Goal: Feedback & Contribution: Leave review/rating

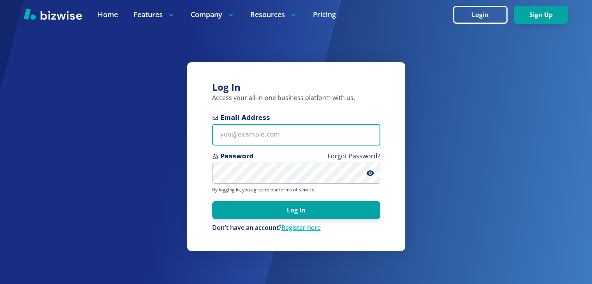
type input "info@thestartupleads.com"
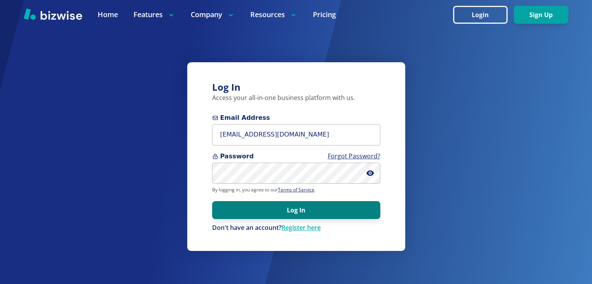
click at [288, 209] on button "Log In" at bounding box center [296, 210] width 168 height 18
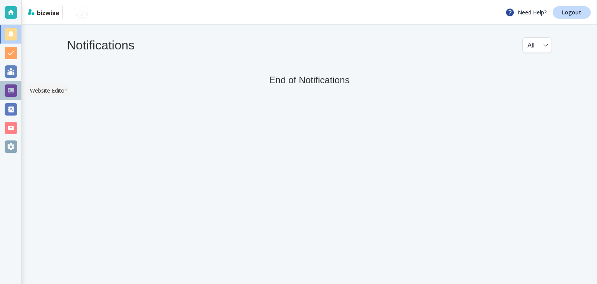
click at [16, 87] on div at bounding box center [11, 90] width 12 height 12
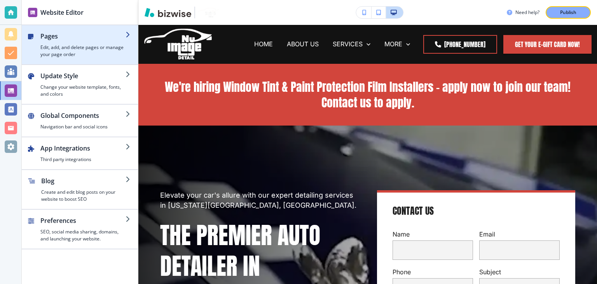
click at [58, 43] on div "button" at bounding box center [82, 42] width 85 height 3
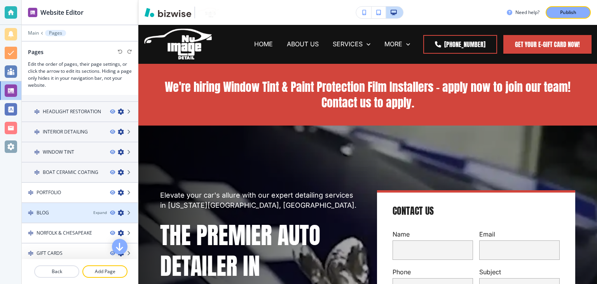
scroll to position [233, 0]
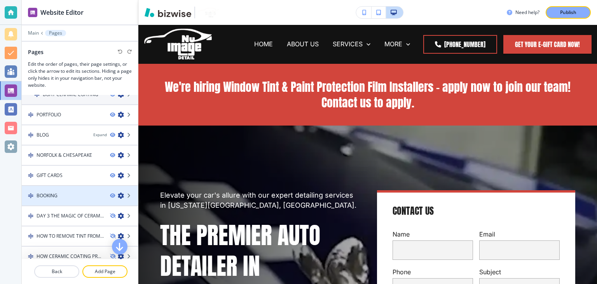
click at [65, 196] on div "BOOKING" at bounding box center [63, 195] width 82 height 7
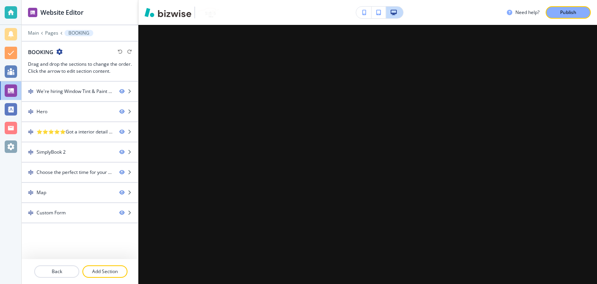
scroll to position [704, 0]
click at [51, 32] on p "Pages" at bounding box center [51, 32] width 13 height 5
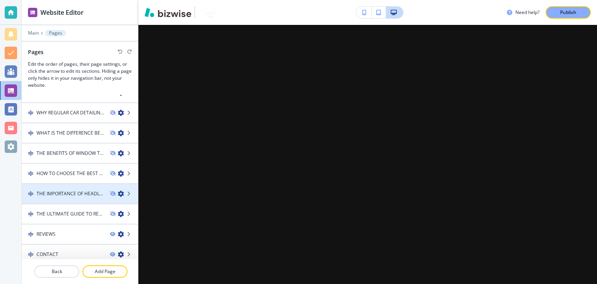
scroll to position [699, 0]
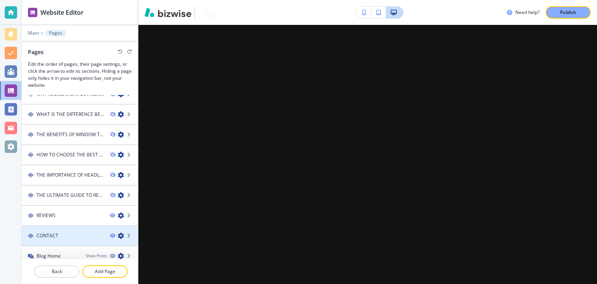
click at [76, 232] on div "CONTACT" at bounding box center [63, 235] width 82 height 7
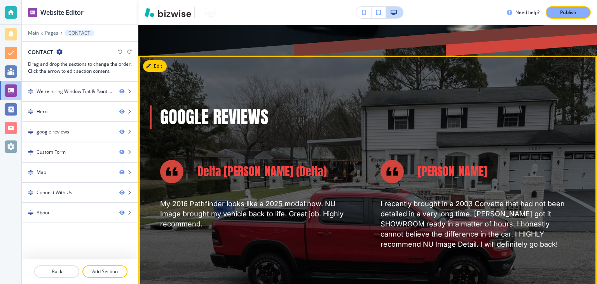
scroll to position [428, 0]
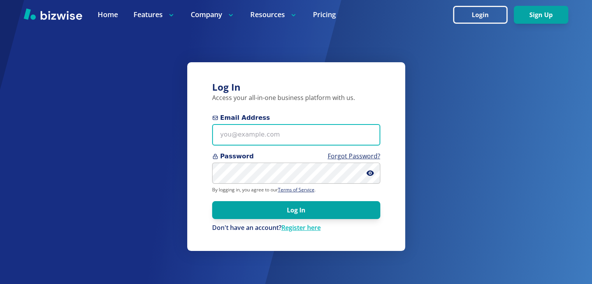
click at [247, 144] on input "Email Address" at bounding box center [296, 134] width 168 height 21
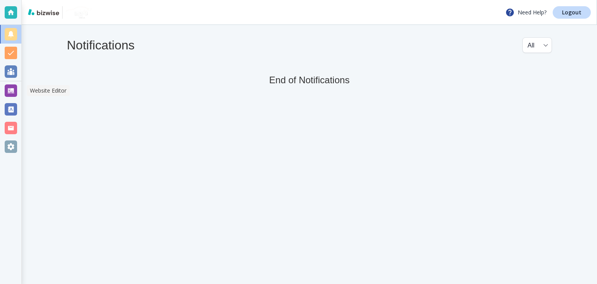
click at [9, 92] on div at bounding box center [11, 90] width 12 height 12
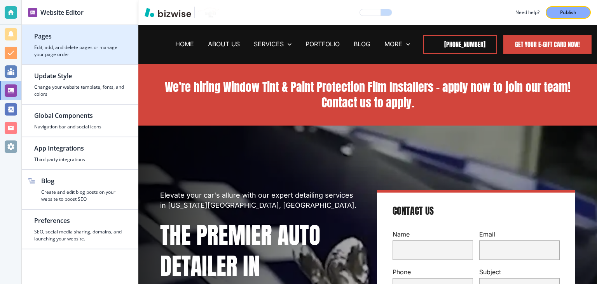
click at [54, 39] on h2 "Pages" at bounding box center [79, 36] width 91 height 9
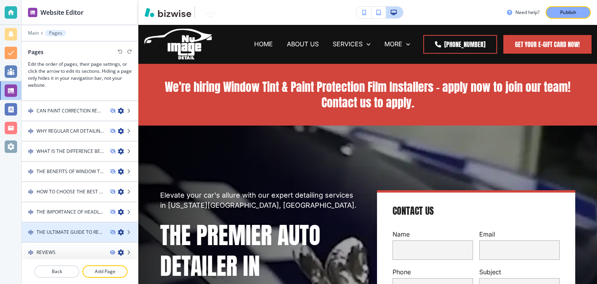
scroll to position [699, 0]
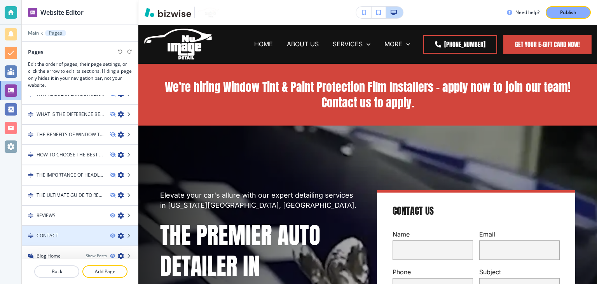
click at [72, 232] on div "CONTACT" at bounding box center [63, 235] width 82 height 7
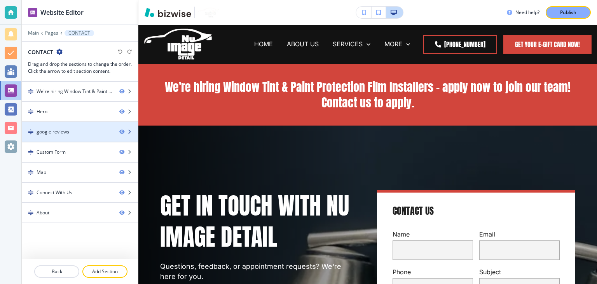
click at [76, 136] on div at bounding box center [80, 138] width 116 height 6
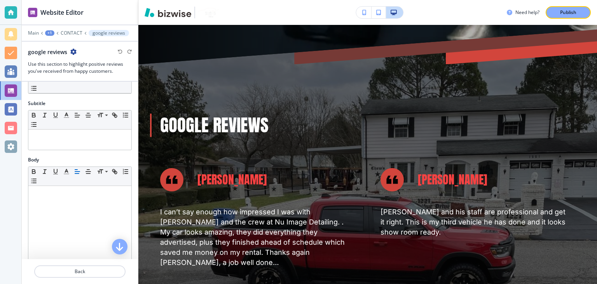
scroll to position [0, 0]
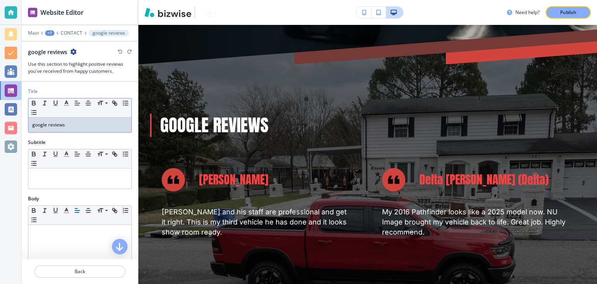
click at [72, 124] on p "google reviews" at bounding box center [79, 124] width 95 height 7
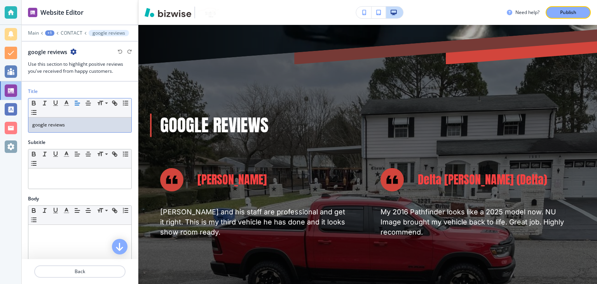
click at [72, 124] on p "google reviews" at bounding box center [79, 124] width 95 height 7
copy p "google reviews"
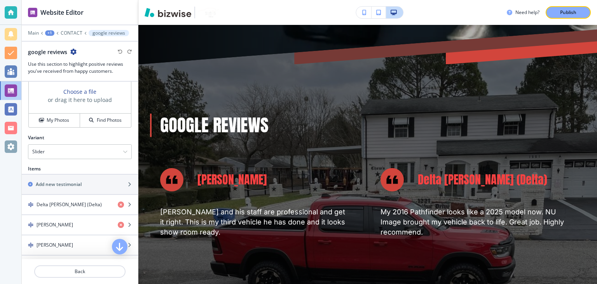
scroll to position [311, 0]
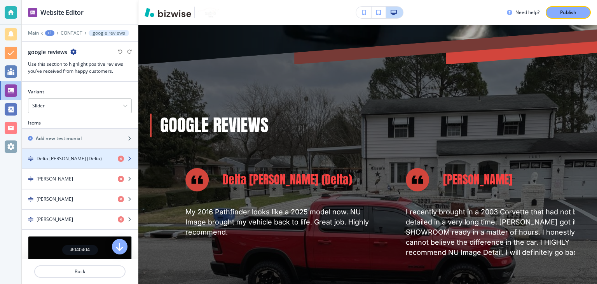
click at [81, 155] on div "Delta [PERSON_NAME] (Delta)" at bounding box center [67, 158] width 90 height 7
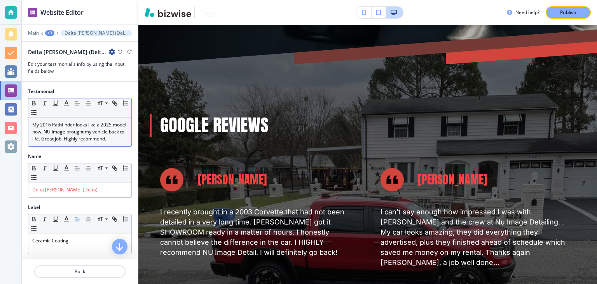
click at [74, 139] on link "My 2016 Pathfinder looks like a 2025 model now. NU Image brought my vehicle bac…" at bounding box center [79, 131] width 95 height 21
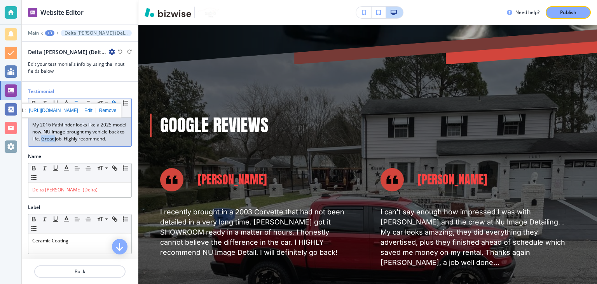
click at [74, 139] on link "My 2016 Pathfinder looks like a 2025 model now. NU Image brought my vehicle bac…" at bounding box center [79, 131] width 95 height 21
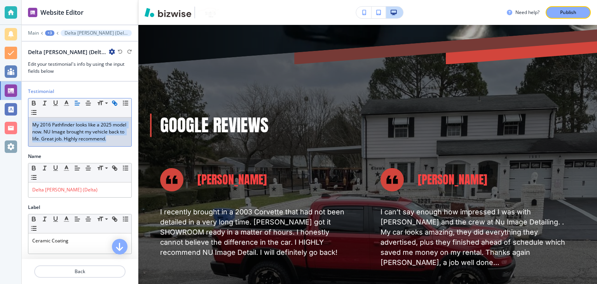
copy link "My 2016 Pathfinder looks like a 2025 model now. NU Image brought my vehicle bac…"
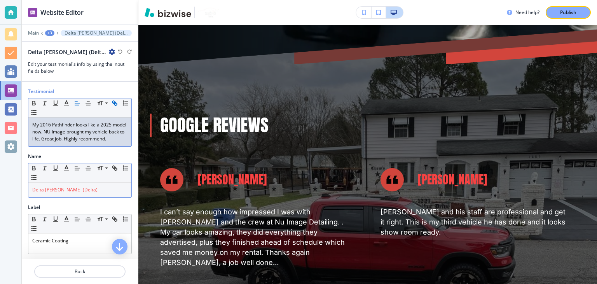
click at [79, 193] on p "Delta [PERSON_NAME] (Delta)" at bounding box center [79, 189] width 95 height 7
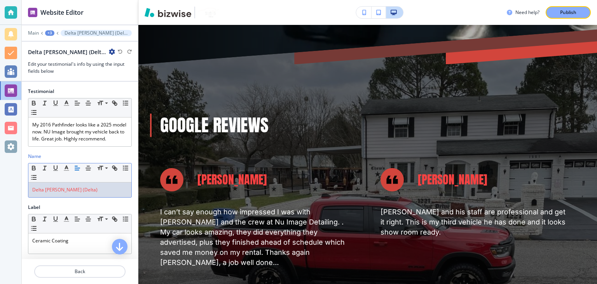
click at [79, 193] on p "Delta [PERSON_NAME] (Delta)" at bounding box center [79, 189] width 95 height 7
click at [78, 193] on p "Delta [PERSON_NAME] (Delta)" at bounding box center [79, 189] width 95 height 7
copy span "Delta [PERSON_NAME] (Delta)"
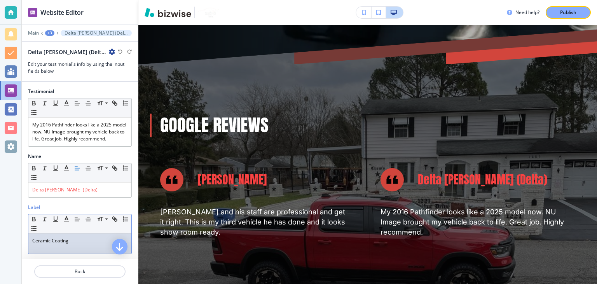
click at [82, 239] on div "Ceramic Coating" at bounding box center [79, 243] width 103 height 20
copy p "Ceramic Coating"
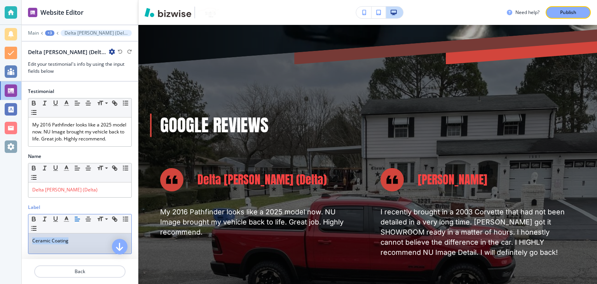
click at [82, 244] on p "Ceramic Coating" at bounding box center [79, 240] width 95 height 7
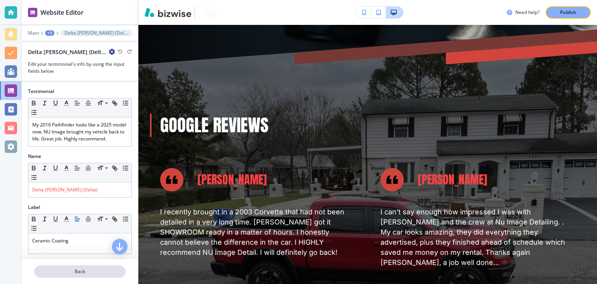
click at [83, 269] on p "Back" at bounding box center [80, 271] width 90 height 7
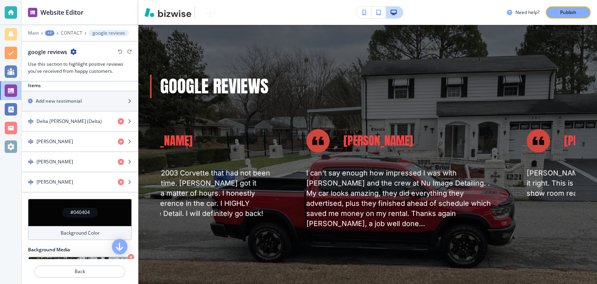
scroll to position [350, 0]
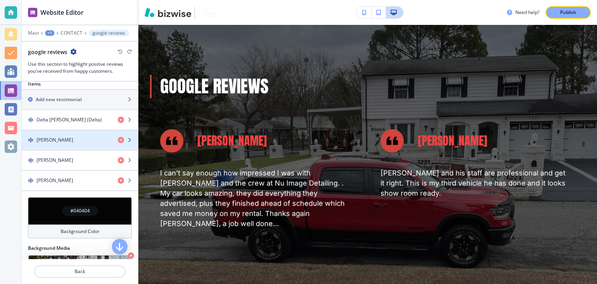
click at [72, 144] on div "button" at bounding box center [80, 147] width 116 height 6
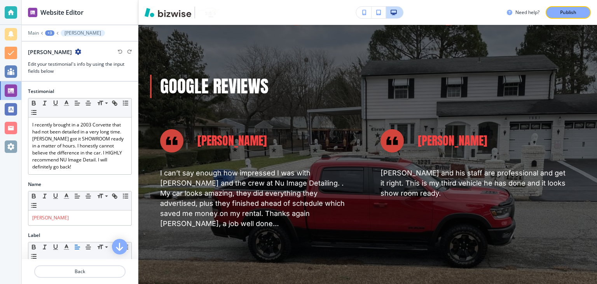
click at [72, 142] on p "I recently brought in a 2003 Corvette that had not been detailed in a very long…" at bounding box center [79, 145] width 95 height 49
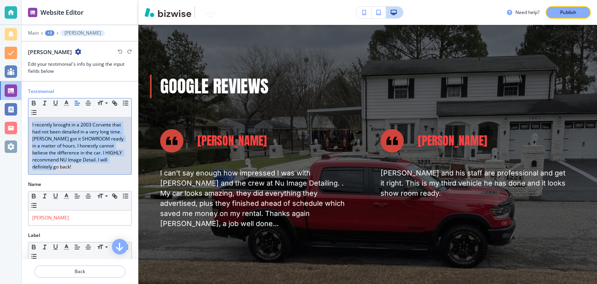
copy p "I recently brought in a 2003 Corvette that had not been detailed in a very long…"
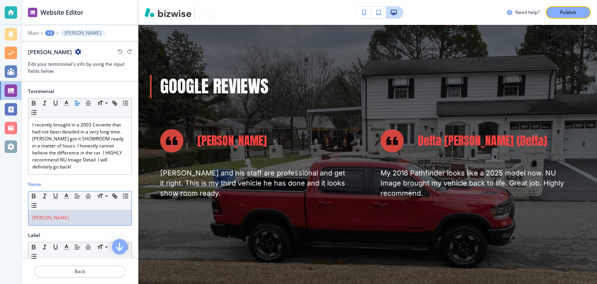
click at [62, 217] on link "[PERSON_NAME]" at bounding box center [50, 217] width 37 height 7
click at [73, 217] on p "[PERSON_NAME]" at bounding box center [79, 217] width 95 height 7
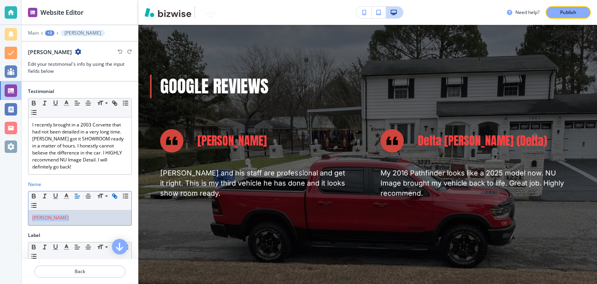
click at [73, 217] on p "[PERSON_NAME]" at bounding box center [79, 217] width 95 height 7
copy link "[PERSON_NAME]"
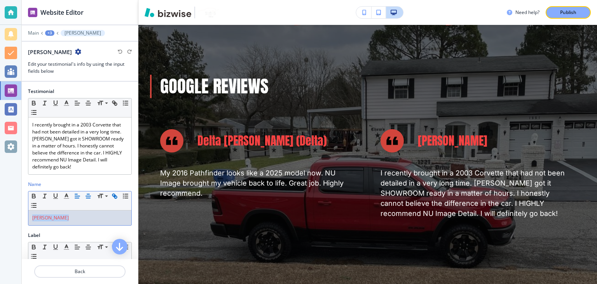
scroll to position [51, 0]
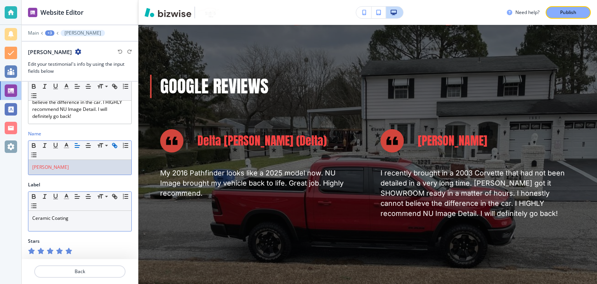
click at [75, 216] on p "Ceramic Coating" at bounding box center [79, 218] width 95 height 7
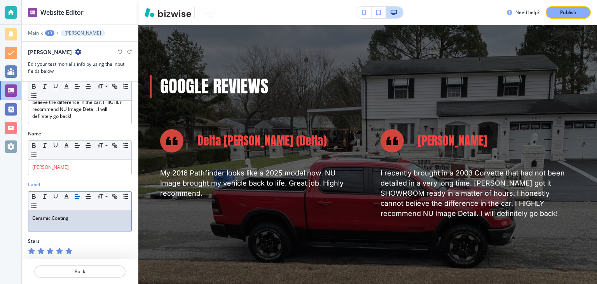
click at [75, 216] on p "Ceramic Coating" at bounding box center [79, 218] width 95 height 7
copy p "Ceramic Coating"
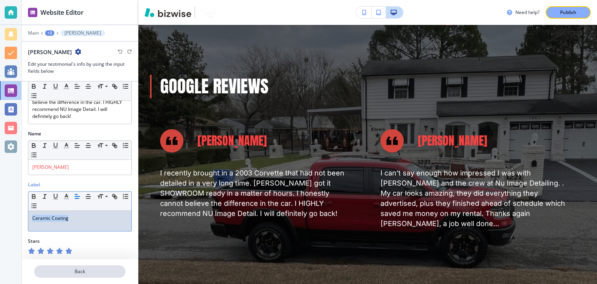
click at [81, 272] on p "Back" at bounding box center [80, 271] width 90 height 7
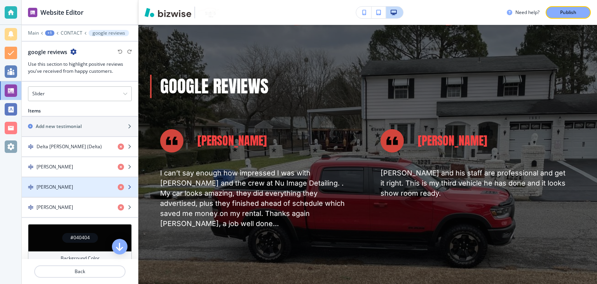
scroll to position [322, 0]
click at [73, 181] on div "button" at bounding box center [80, 182] width 116 height 6
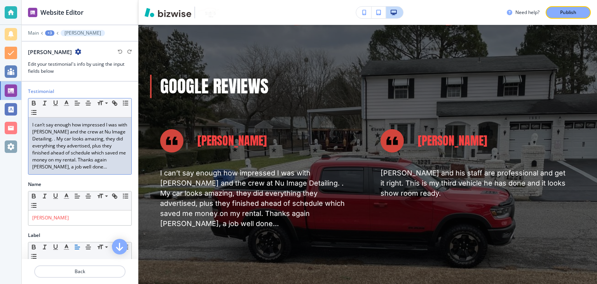
click at [79, 122] on p "I can’t say enough how impressed I was with [PERSON_NAME] and the crew at Nu Im…" at bounding box center [79, 145] width 95 height 49
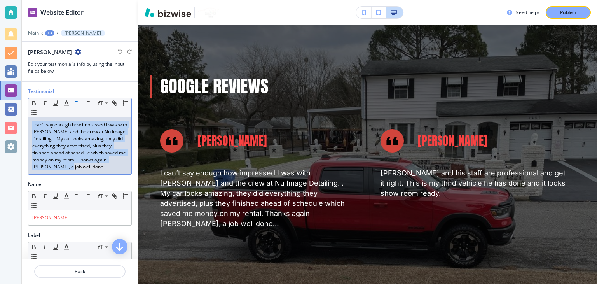
copy p "I can’t say enough how impressed I was with [PERSON_NAME] and the crew at Nu Im…"
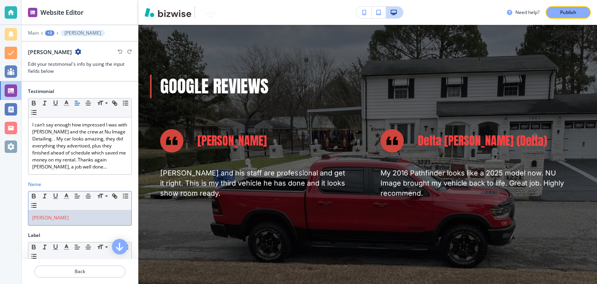
click at [70, 214] on p "[PERSON_NAME]" at bounding box center [79, 217] width 95 height 7
copy span "[PERSON_NAME]"
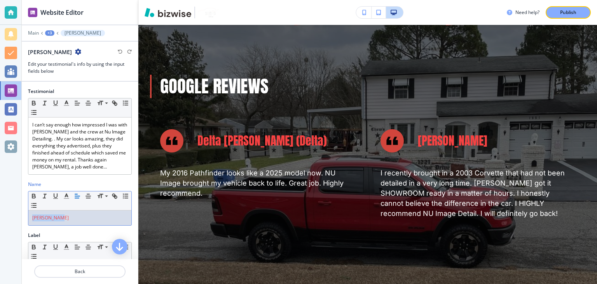
scroll to position [51, 0]
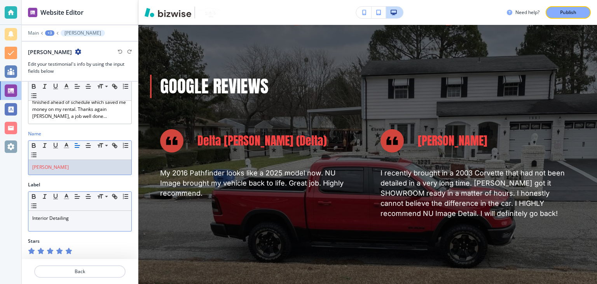
click at [70, 224] on div "Interior Detailing" at bounding box center [79, 221] width 103 height 20
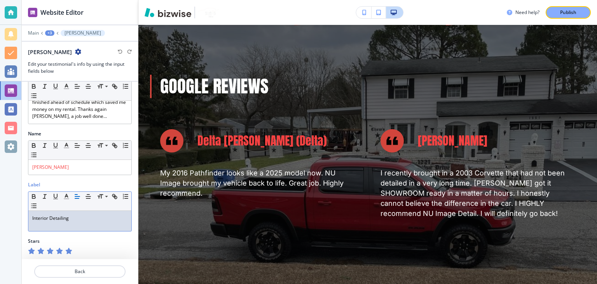
click at [70, 224] on div "Interior Detailing" at bounding box center [79, 221] width 103 height 20
copy p "Interior Detailing"
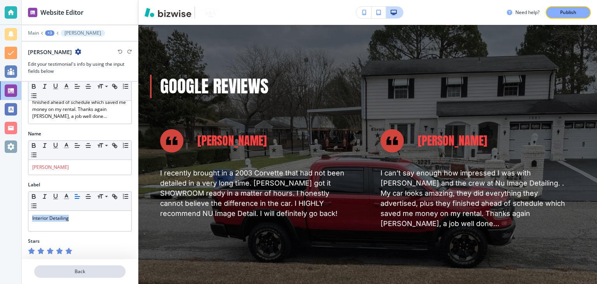
click at [72, 270] on p "Back" at bounding box center [80, 271] width 90 height 7
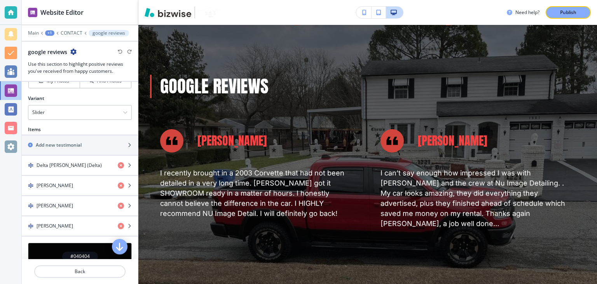
scroll to position [350, 0]
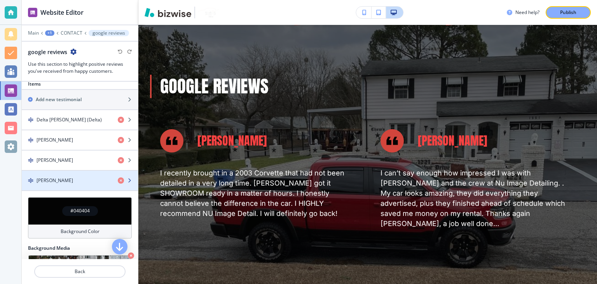
click at [74, 184] on div "button" at bounding box center [80, 187] width 116 height 6
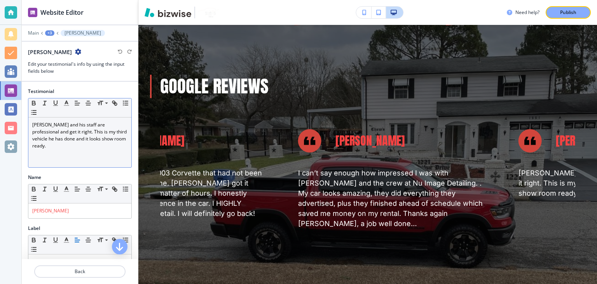
click at [72, 135] on p "[PERSON_NAME] and his staff are professional and get it right. This is my third…" at bounding box center [79, 135] width 95 height 28
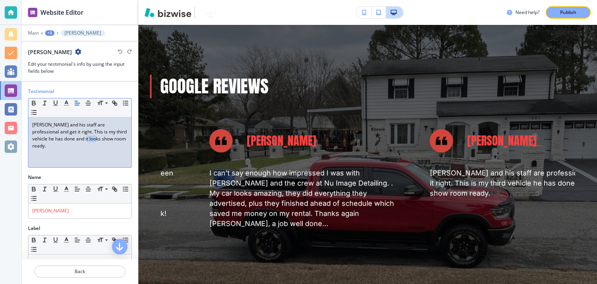
click at [72, 135] on p "[PERSON_NAME] and his staff are professional and get it right. This is my third…" at bounding box center [79, 135] width 95 height 28
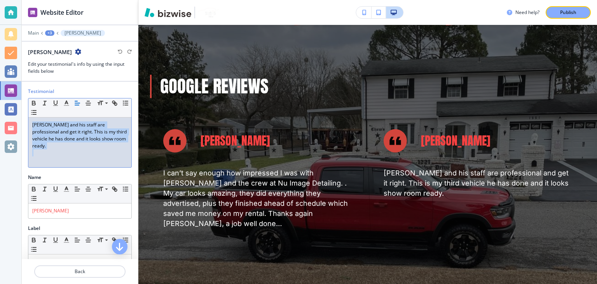
click at [72, 135] on p "[PERSON_NAME] and his staff are professional and get it right. This is my third…" at bounding box center [79, 135] width 95 height 28
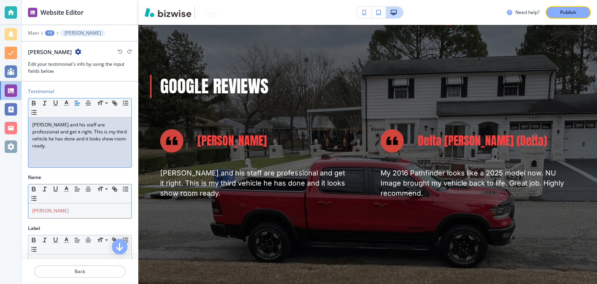
click at [64, 207] on p "[PERSON_NAME]" at bounding box center [79, 210] width 95 height 7
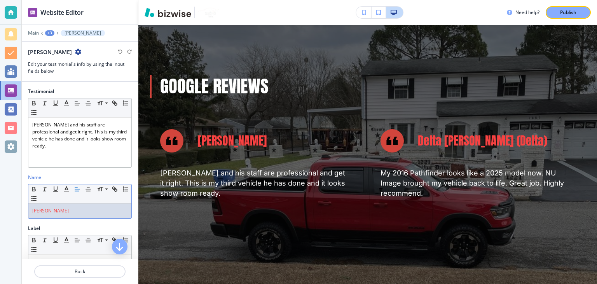
click at [64, 207] on p "[PERSON_NAME]" at bounding box center [79, 210] width 95 height 7
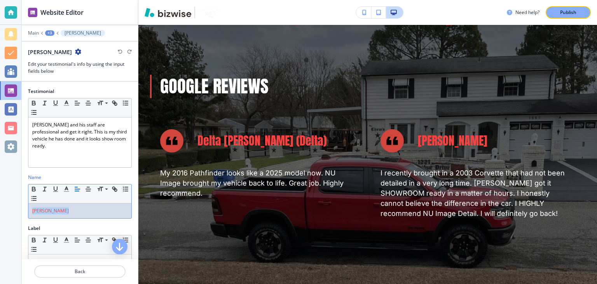
scroll to position [37, 0]
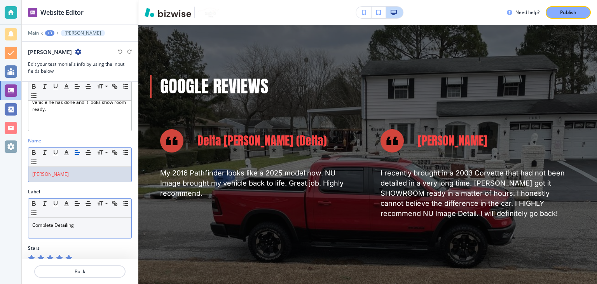
click at [77, 222] on p "Complete Detailing" at bounding box center [79, 225] width 95 height 7
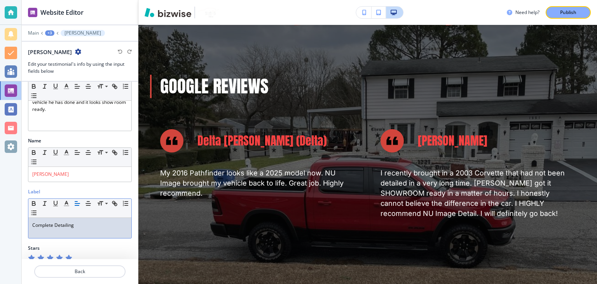
click at [77, 222] on p "Complete Detailing" at bounding box center [79, 225] width 95 height 7
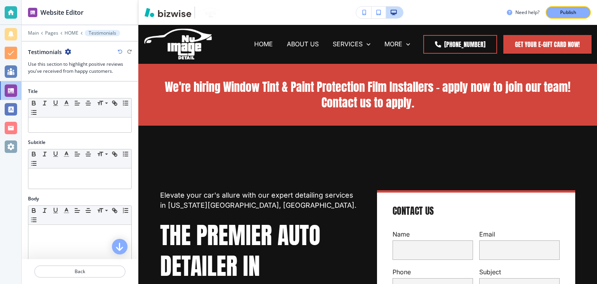
scroll to position [6046, 0]
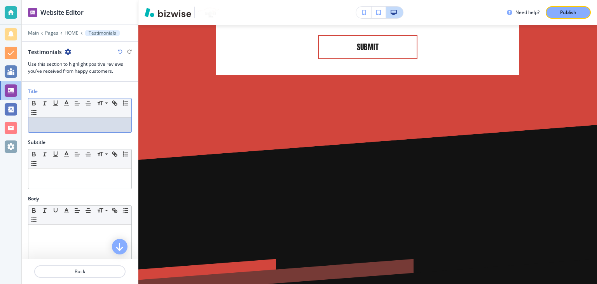
click at [56, 125] on p at bounding box center [79, 124] width 95 height 7
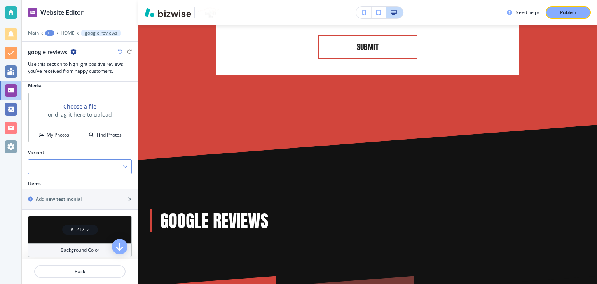
scroll to position [233, 0]
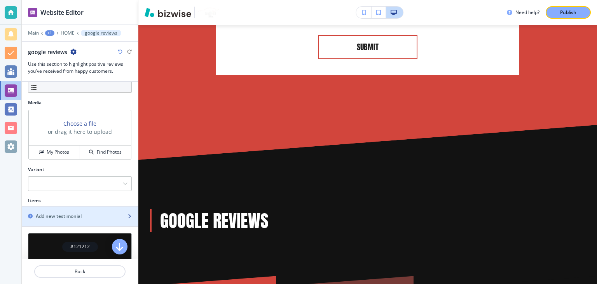
click at [92, 213] on div "Add new testimonial" at bounding box center [71, 216] width 99 height 7
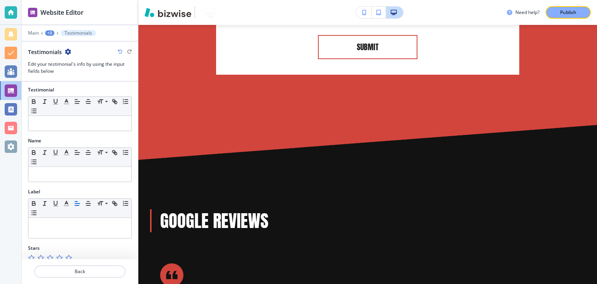
scroll to position [0, 0]
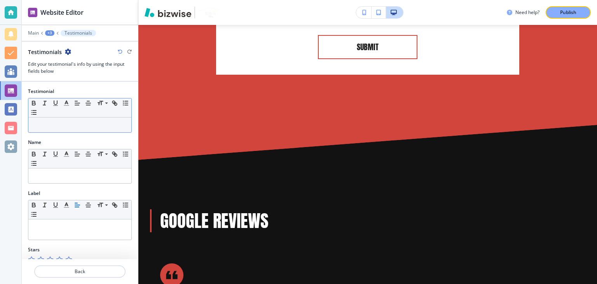
click at [63, 121] on p at bounding box center [79, 124] width 95 height 7
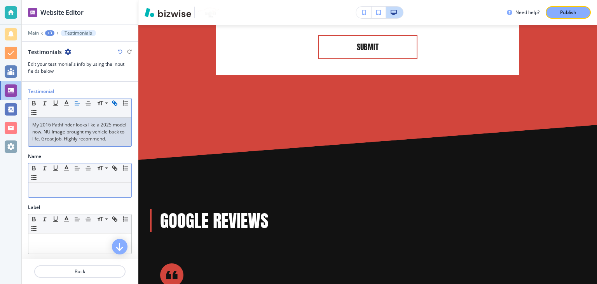
click at [61, 193] on p at bounding box center [79, 189] width 95 height 7
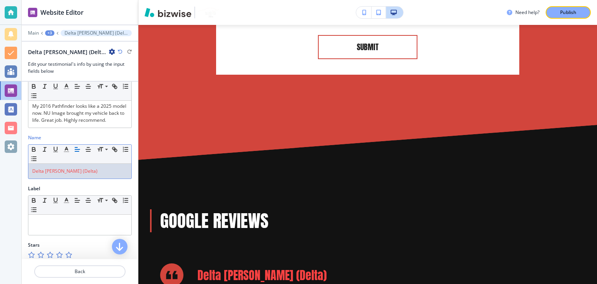
scroll to position [30, 0]
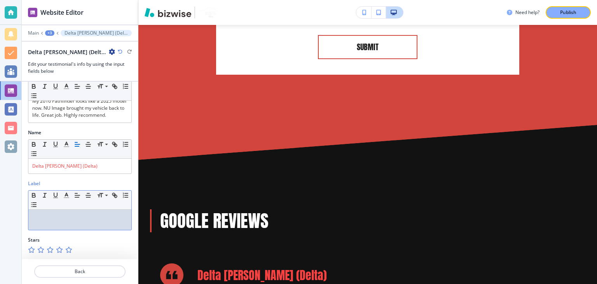
click at [67, 215] on p at bounding box center [79, 217] width 95 height 7
click at [69, 248] on icon "button" at bounding box center [68, 250] width 6 height 6
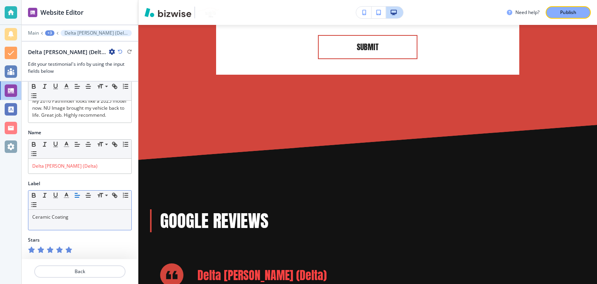
click at [68, 33] on p "Delta [PERSON_NAME] (Delta)" at bounding box center [96, 32] width 63 height 5
click at [105, 271] on p "Back" at bounding box center [80, 271] width 90 height 7
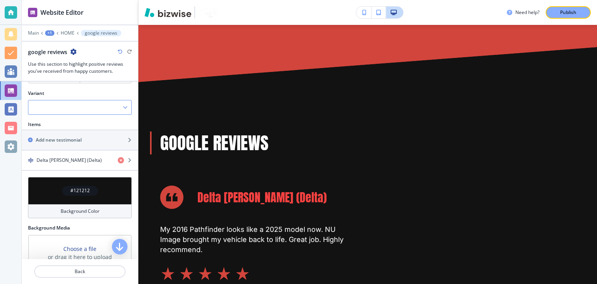
scroll to position [311, 0]
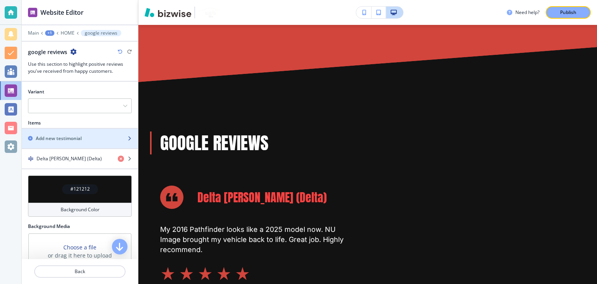
click at [89, 137] on div "Add new testimonial" at bounding box center [71, 138] width 99 height 7
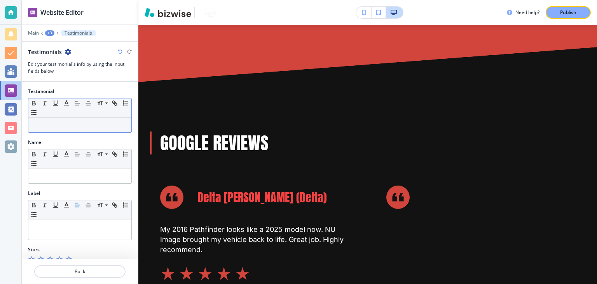
click at [68, 122] on p at bounding box center [79, 124] width 95 height 7
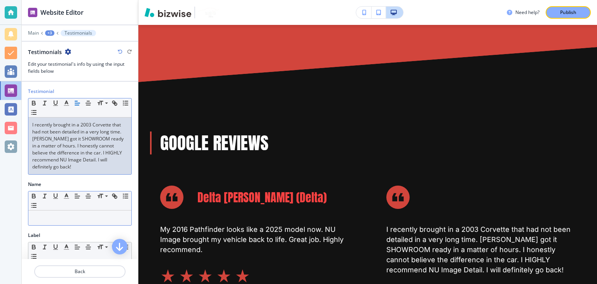
click at [68, 215] on p at bounding box center [79, 217] width 95 height 7
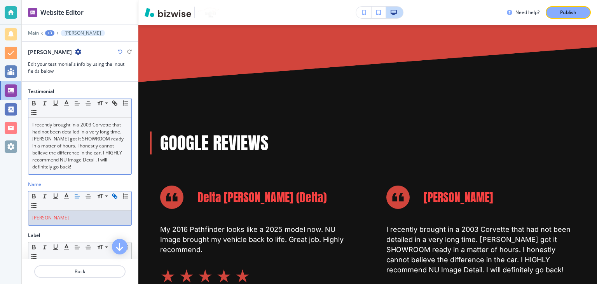
scroll to position [51, 0]
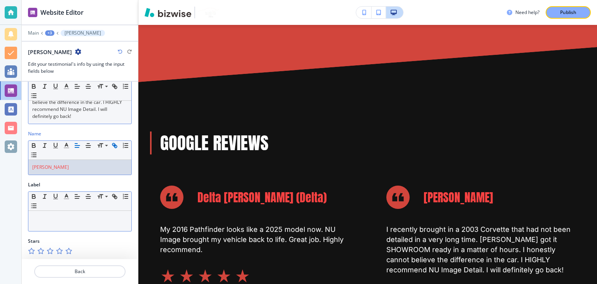
click at [80, 222] on div at bounding box center [79, 221] width 103 height 20
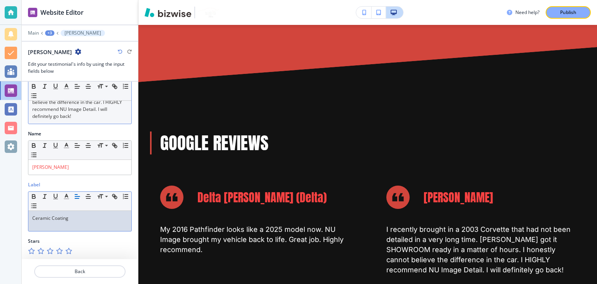
click at [70, 248] on icon "button" at bounding box center [68, 251] width 6 height 6
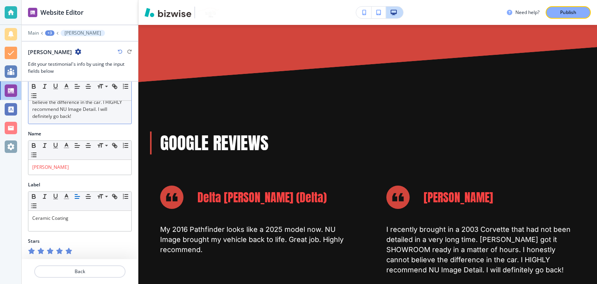
scroll to position [0, 0]
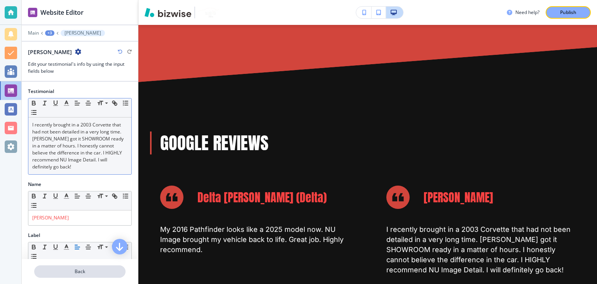
click at [83, 271] on p "Back" at bounding box center [80, 271] width 90 height 7
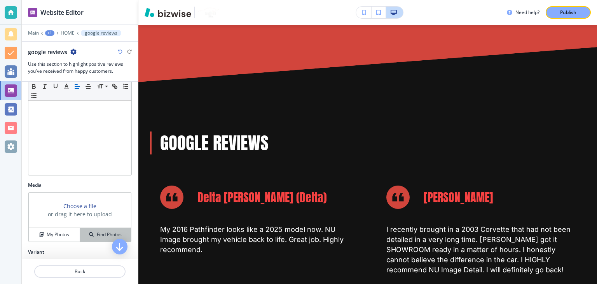
scroll to position [233, 0]
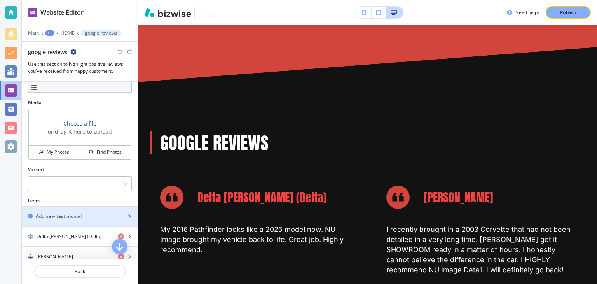
click at [64, 210] on div "button" at bounding box center [80, 210] width 116 height 6
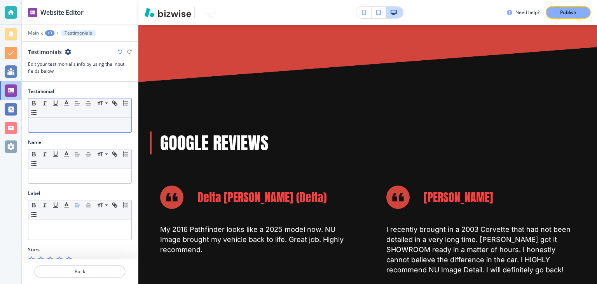
click at [74, 122] on p at bounding box center [79, 124] width 95 height 7
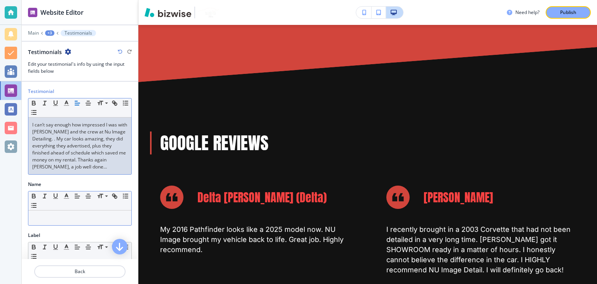
click at [66, 221] on div at bounding box center [79, 217] width 103 height 15
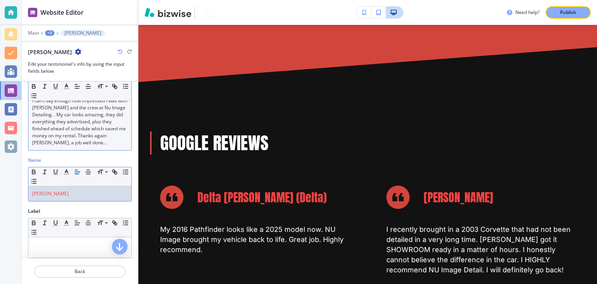
scroll to position [51, 0]
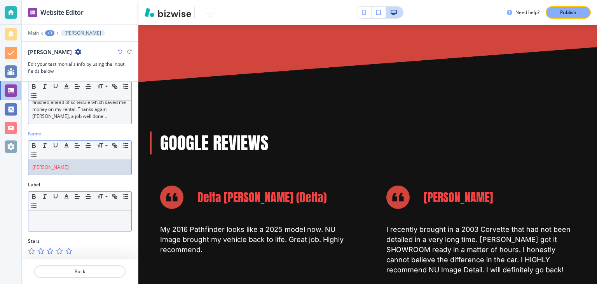
click at [61, 220] on p at bounding box center [79, 218] width 95 height 7
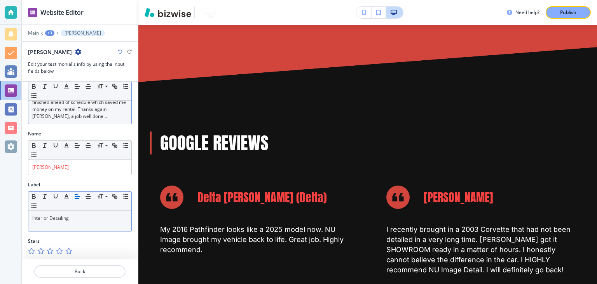
click at [69, 251] on icon "button" at bounding box center [68, 251] width 6 height 6
click at [79, 268] on p "Back" at bounding box center [80, 271] width 90 height 7
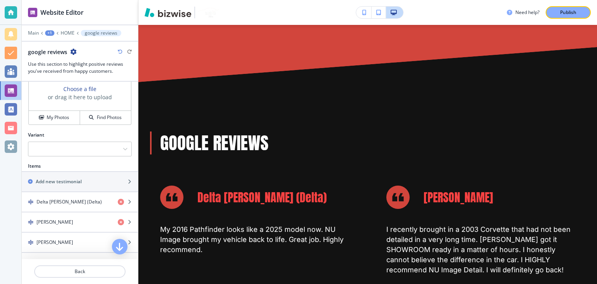
scroll to position [272, 0]
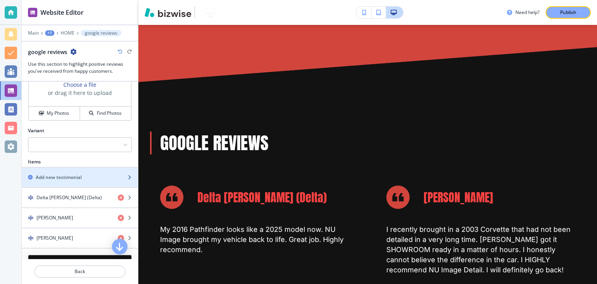
click at [70, 178] on h2 "Add new testimonial" at bounding box center [59, 177] width 46 height 7
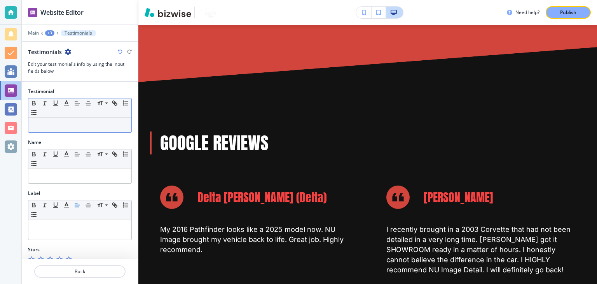
click at [74, 125] on p at bounding box center [79, 124] width 95 height 7
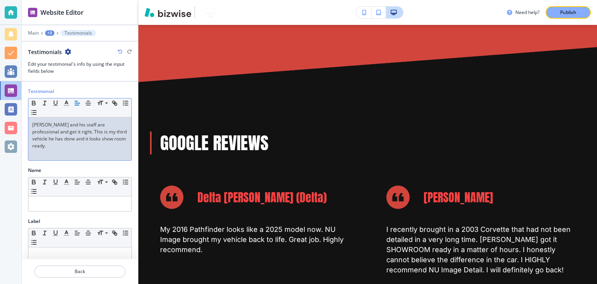
scroll to position [0, 0]
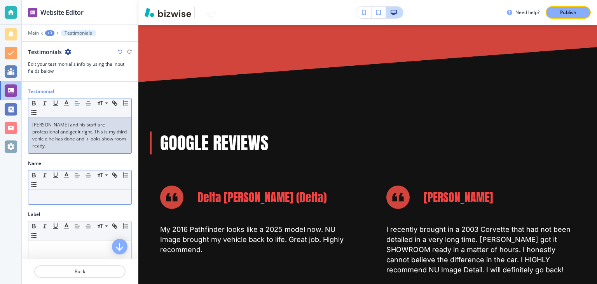
click at [59, 193] on div at bounding box center [79, 196] width 103 height 15
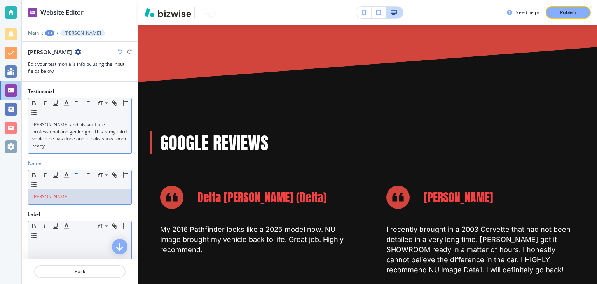
click at [82, 244] on div at bounding box center [79, 250] width 103 height 20
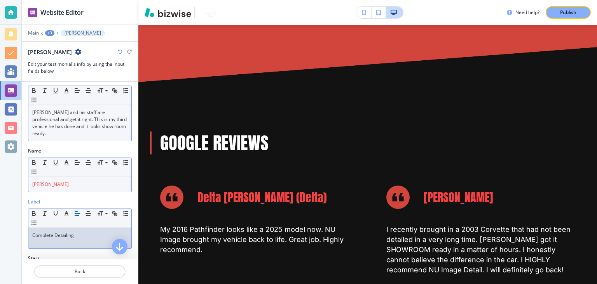
scroll to position [23, 0]
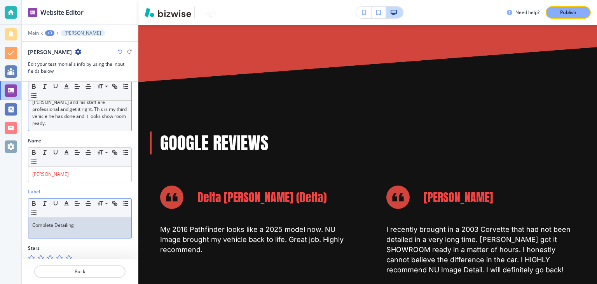
click at [67, 255] on icon "button" at bounding box center [68, 258] width 6 height 6
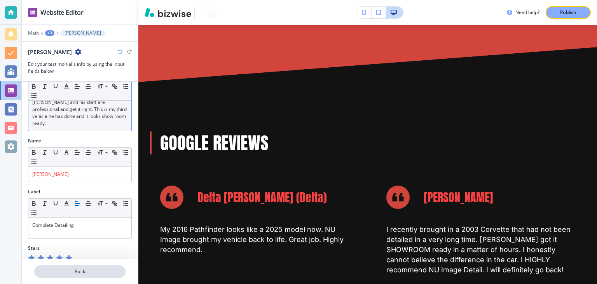
click at [72, 266] on button "Back" at bounding box center [79, 271] width 91 height 12
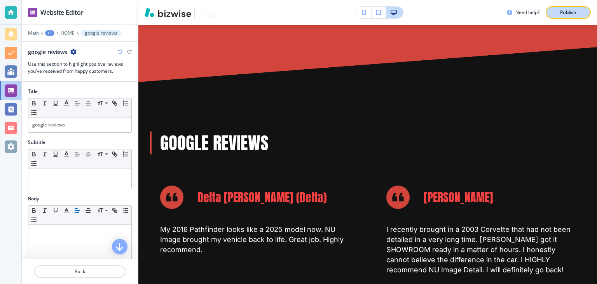
click at [565, 11] on p "Publish" at bounding box center [568, 12] width 16 height 7
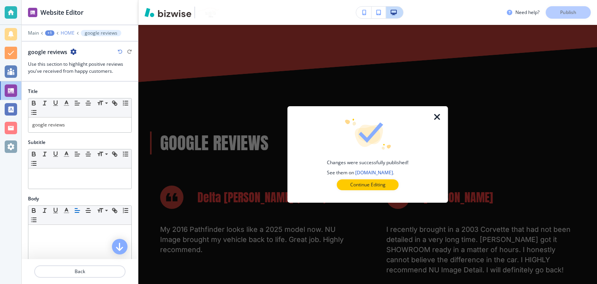
click at [63, 32] on p "HOME" at bounding box center [68, 32] width 14 height 5
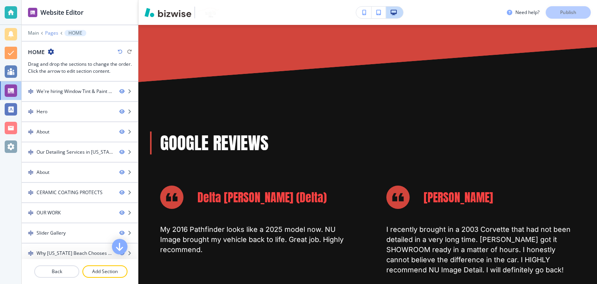
click at [52, 32] on p "Pages" at bounding box center [51, 32] width 13 height 5
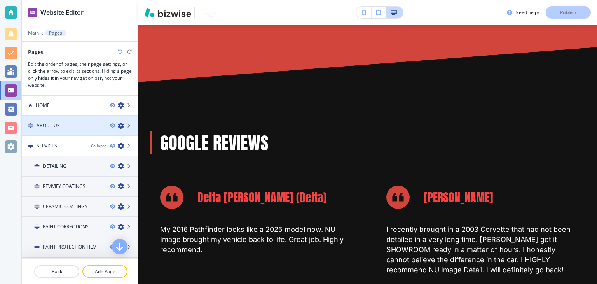
click at [64, 125] on div "ABOUT US" at bounding box center [63, 125] width 82 height 7
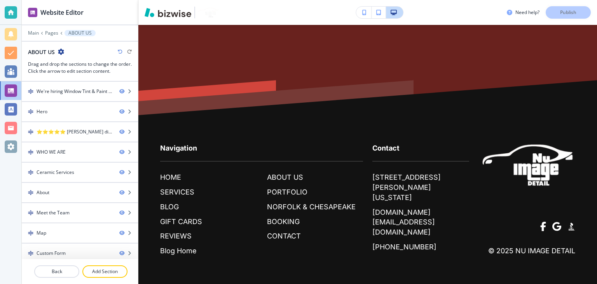
scroll to position [0, 0]
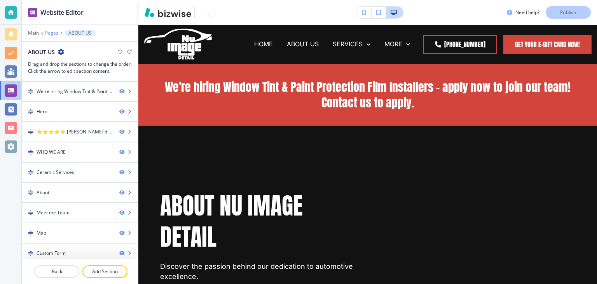
click at [51, 33] on p "Pages" at bounding box center [51, 32] width 13 height 5
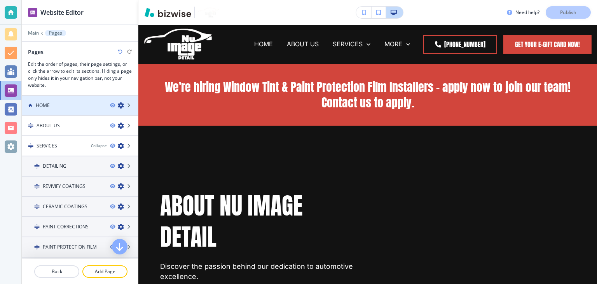
click at [81, 105] on div "HOME" at bounding box center [63, 105] width 82 height 7
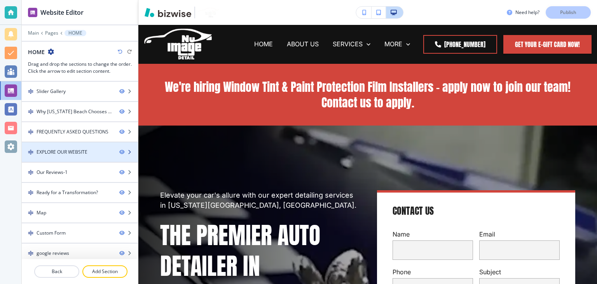
scroll to position [143, 0]
click at [89, 156] on div at bounding box center [80, 157] width 116 height 6
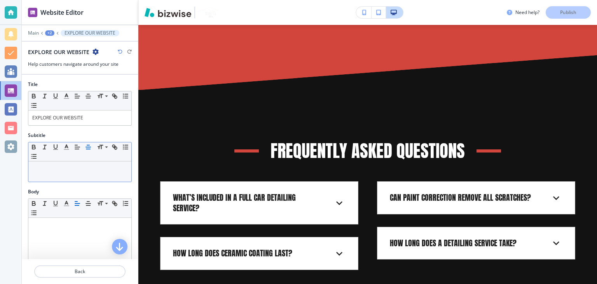
scroll to position [3750, 0]
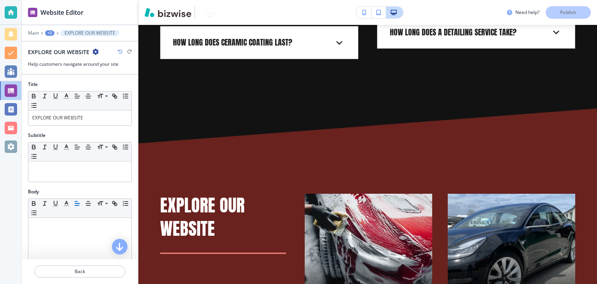
click at [62, 35] on button "EXPLORE OUR WEBSITE" at bounding box center [90, 33] width 59 height 6
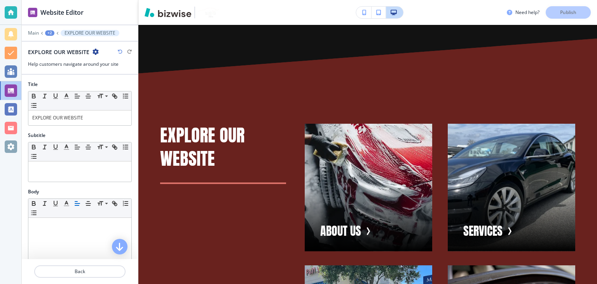
scroll to position [3821, 0]
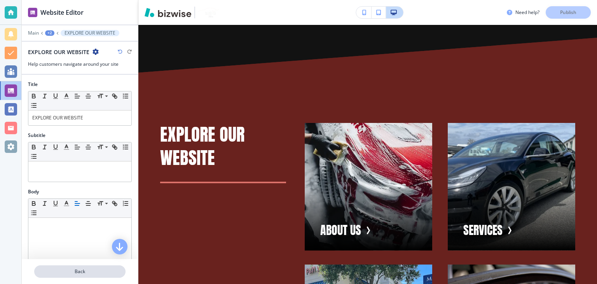
click at [88, 268] on p "Back" at bounding box center [80, 271] width 90 height 7
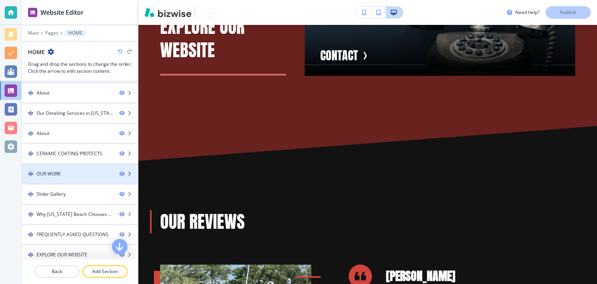
scroll to position [78, 0]
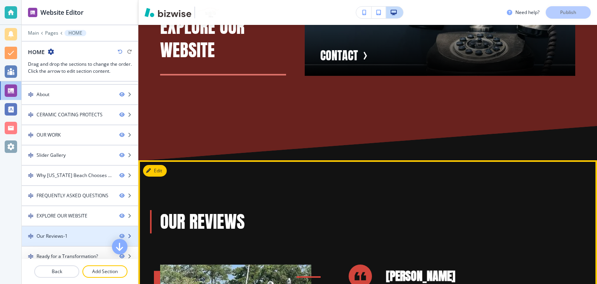
click at [79, 240] on div at bounding box center [80, 243] width 116 height 6
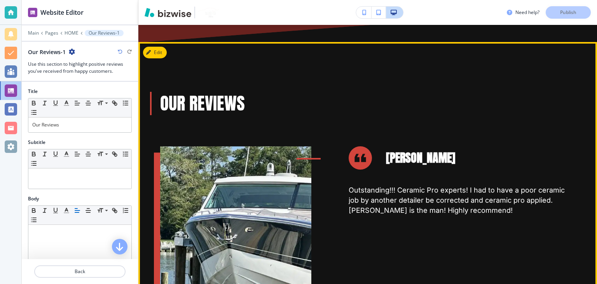
scroll to position [4717, 0]
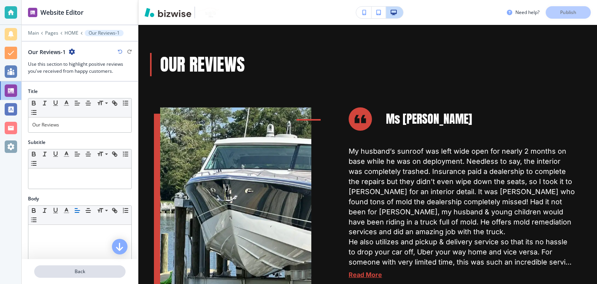
click at [94, 268] on p "Back" at bounding box center [80, 271] width 90 height 7
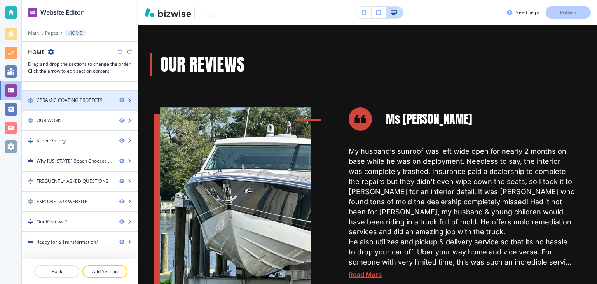
scroll to position [143, 0]
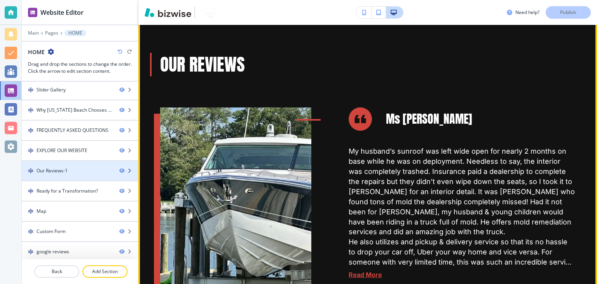
drag, startPoint x: 86, startPoint y: 170, endPoint x: 31, endPoint y: 167, distance: 54.9
click at [31, 168] on img at bounding box center [30, 170] width 5 height 5
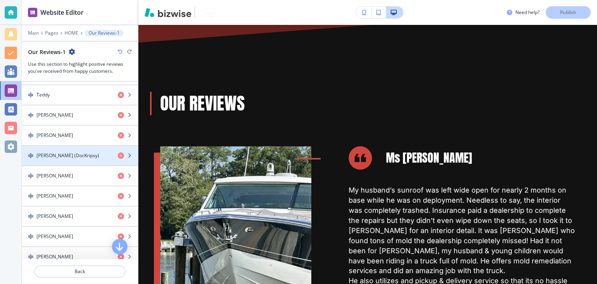
scroll to position [467, 0]
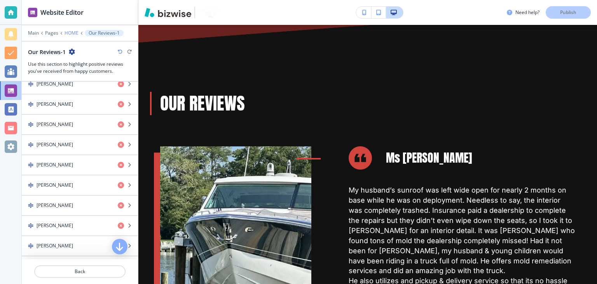
click at [70, 35] on p "HOME" at bounding box center [72, 32] width 14 height 5
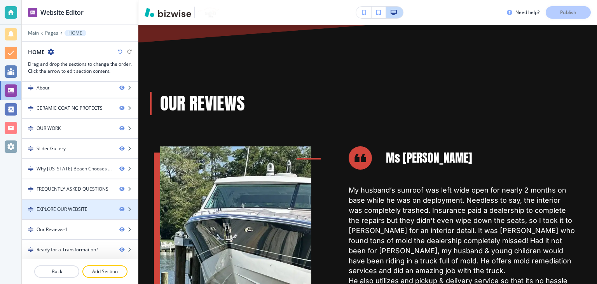
scroll to position [143, 0]
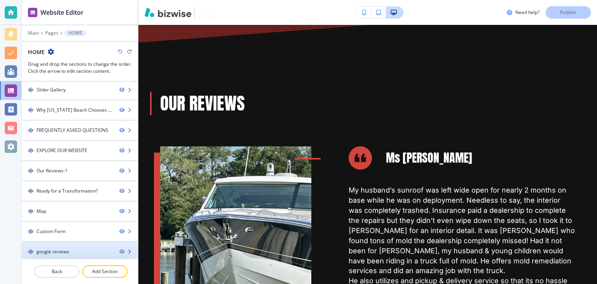
click at [39, 248] on div "google reviews" at bounding box center [53, 251] width 33 height 7
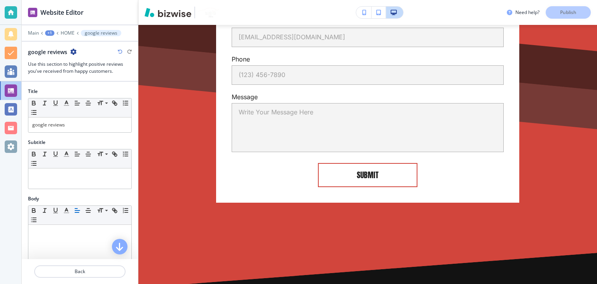
scroll to position [6124, 0]
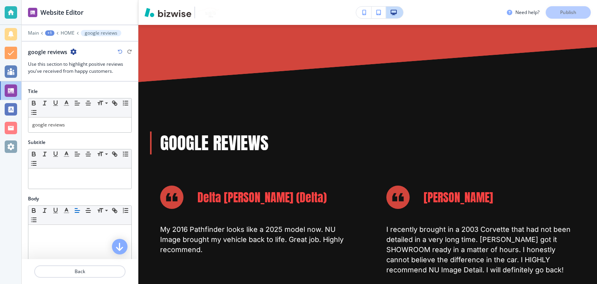
click at [75, 52] on icon "button" at bounding box center [73, 52] width 6 height 6
click at [86, 96] on button "Delete Section" at bounding box center [95, 92] width 50 height 14
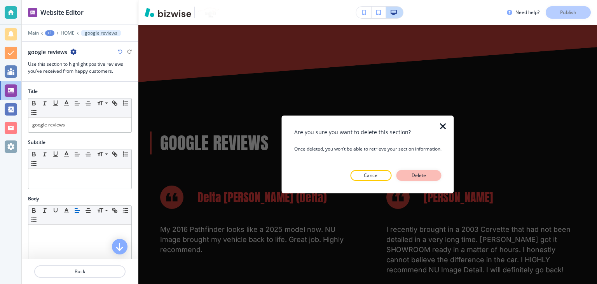
click at [413, 173] on p "Delete" at bounding box center [419, 175] width 19 height 7
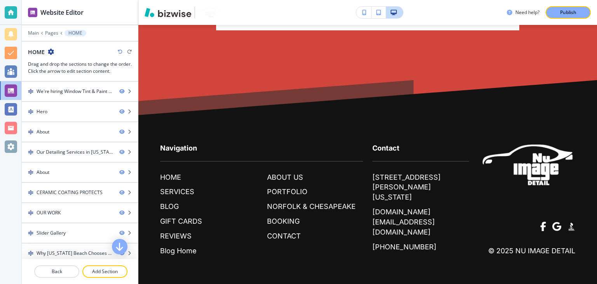
scroll to position [6034, 0]
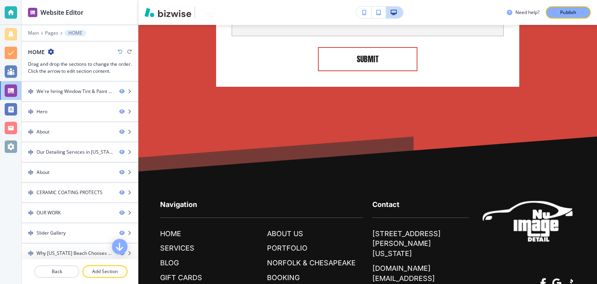
click at [70, 36] on button "HOME" at bounding box center [76, 33] width 22 height 6
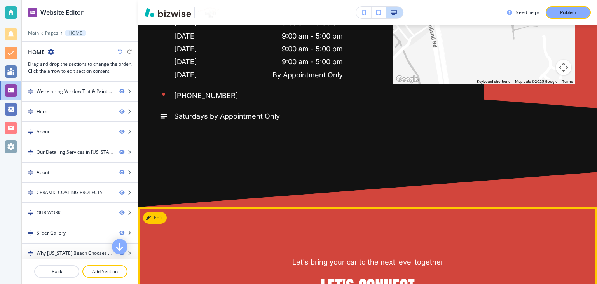
scroll to position [5528, 0]
